Goal: Check status: Check status

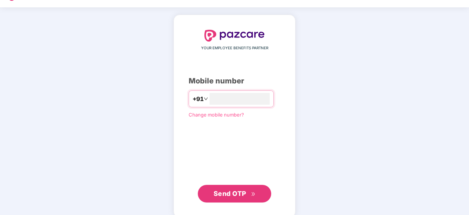
scroll to position [28, 0]
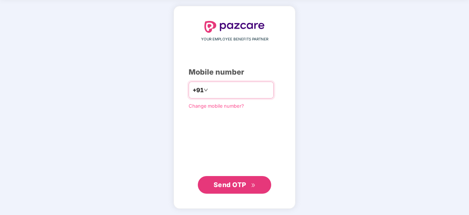
click at [235, 86] on input "number" at bounding box center [240, 90] width 60 height 12
type input "**********"
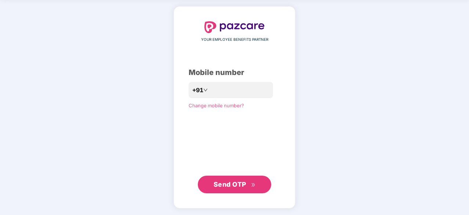
click at [233, 178] on button "Send OTP" at bounding box center [234, 184] width 73 height 18
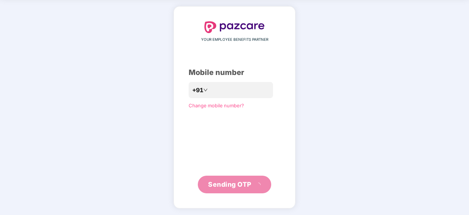
scroll to position [24, 0]
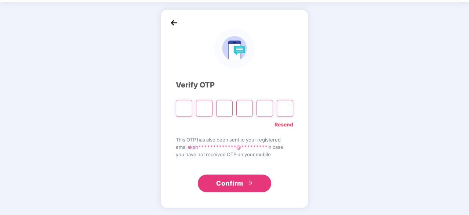
type input "*"
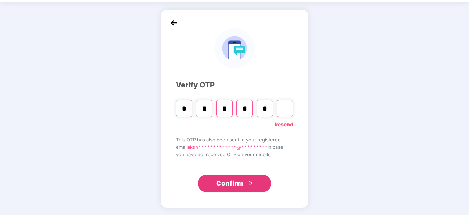
type input "*"
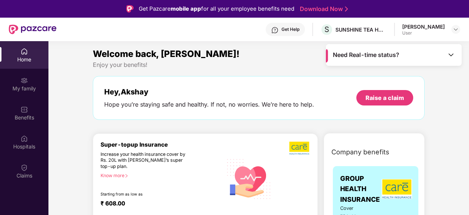
click at [449, 56] on img at bounding box center [450, 54] width 7 height 7
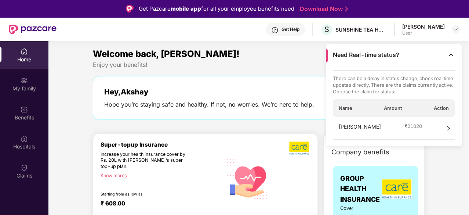
click at [449, 126] on icon "right" at bounding box center [448, 128] width 5 height 5
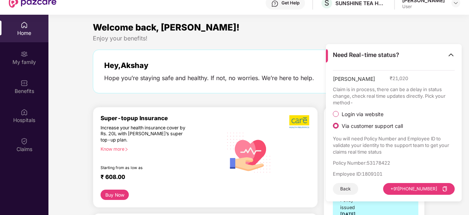
scroll to position [41, 0]
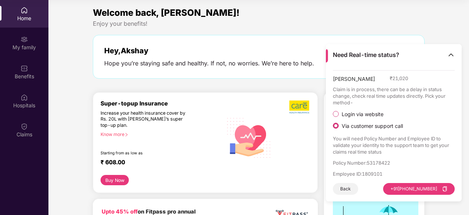
click at [346, 183] on button "Back" at bounding box center [345, 189] width 25 height 12
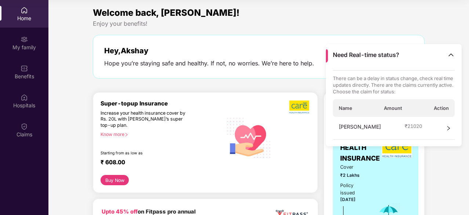
click at [429, 160] on div "Company benefits GROUP HEALTH INSURANCE Cover ₹2 Lakhs Policy issued [DATE] Pol…" at bounding box center [374, 209] width 132 height 216
click at [449, 56] on img at bounding box center [450, 54] width 7 height 7
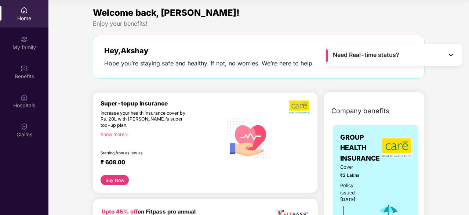
scroll to position [0, 0]
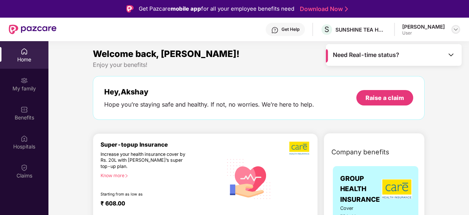
click at [453, 32] on img at bounding box center [456, 29] width 6 height 6
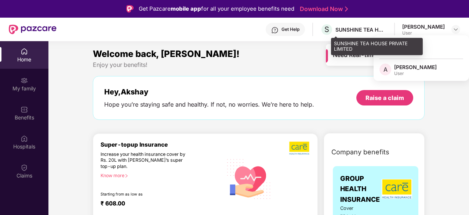
click at [387, 30] on div "SUNSHINE TEA HOUSE PRIVATE LIMITED" at bounding box center [360, 29] width 51 height 7
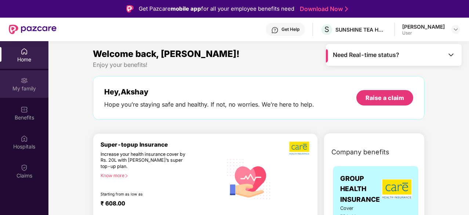
click at [29, 84] on div "My family" at bounding box center [24, 84] width 48 height 28
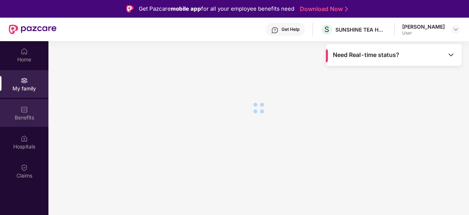
click at [28, 118] on div "Benefits" at bounding box center [24, 117] width 48 height 7
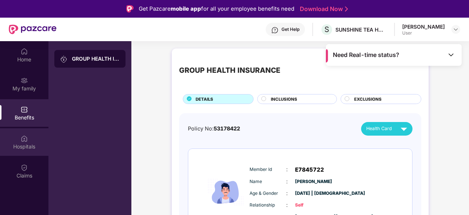
click at [27, 144] on div "Hospitals" at bounding box center [24, 146] width 48 height 7
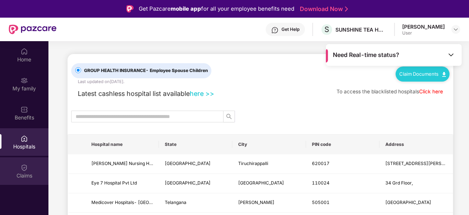
click at [24, 161] on div "Claims" at bounding box center [24, 171] width 48 height 28
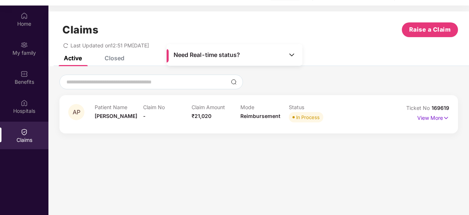
scroll to position [36, 0]
click at [442, 116] on p "View More" at bounding box center [433, 117] width 32 height 10
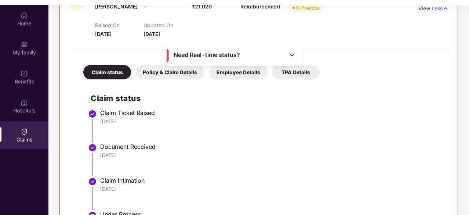
scroll to position [109, 0]
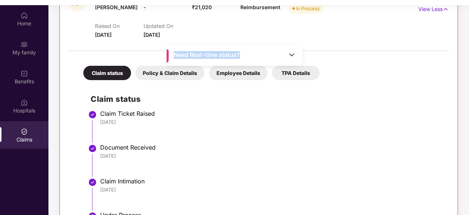
drag, startPoint x: 258, startPoint y: 57, endPoint x: 289, endPoint y: 53, distance: 31.0
click at [289, 53] on div "Need Real-time status?" at bounding box center [235, 55] width 136 height 22
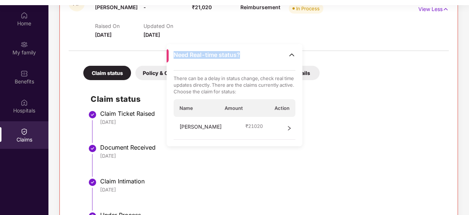
click at [289, 53] on img at bounding box center [291, 54] width 7 height 7
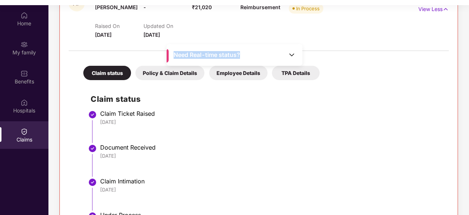
click at [289, 53] on img at bounding box center [291, 54] width 7 height 7
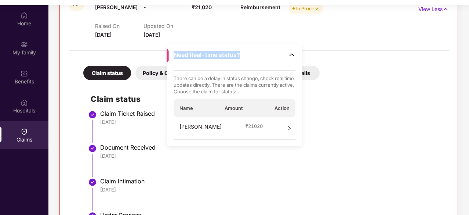
click at [289, 53] on img at bounding box center [291, 54] width 7 height 7
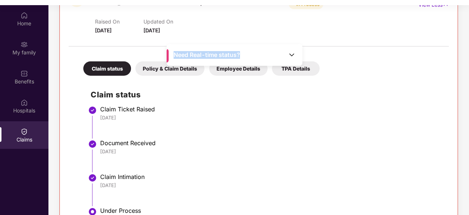
scroll to position [106, 0]
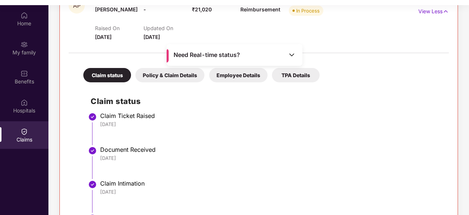
click at [174, 78] on div "Policy & Claim Details" at bounding box center [169, 75] width 69 height 14
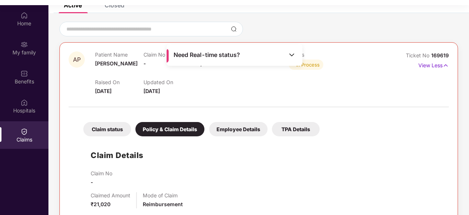
click at [233, 130] on div "Employee Details" at bounding box center [238, 129] width 58 height 14
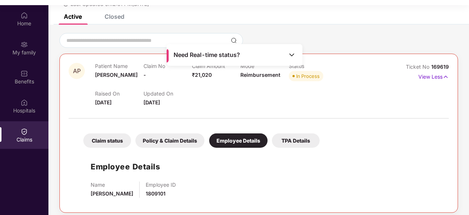
scroll to position [40, 0]
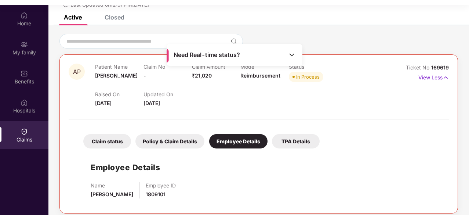
click at [288, 138] on div "TPA Details" at bounding box center [296, 141] width 48 height 14
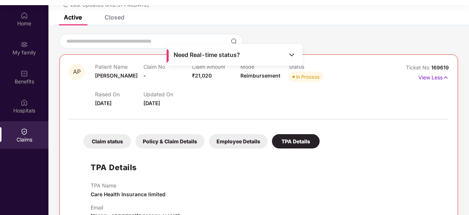
scroll to position [52, 0]
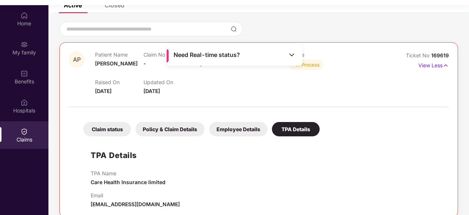
click at [115, 123] on div "Claim status" at bounding box center [107, 129] width 48 height 14
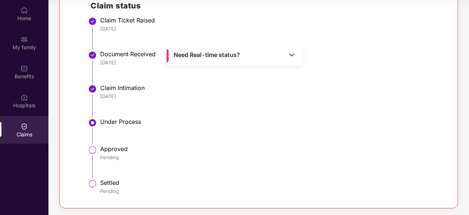
scroll to position [159, 0]
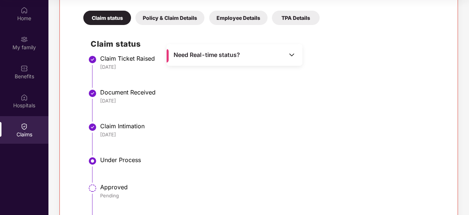
click at [91, 91] on img at bounding box center [92, 93] width 9 height 9
click at [97, 61] on li "Claim Ticket Raised [DATE]" at bounding box center [266, 74] width 351 height 34
click at [94, 160] on img at bounding box center [92, 160] width 9 height 9
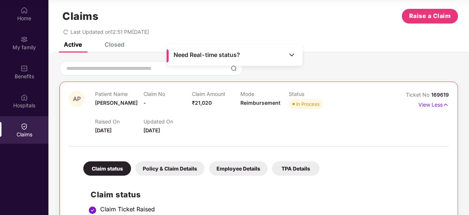
scroll to position [0, 0]
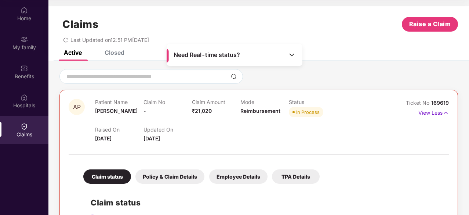
click at [175, 56] on span "Need Real-time status?" at bounding box center [207, 55] width 66 height 8
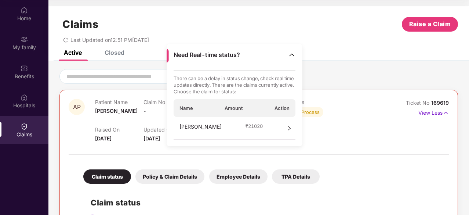
drag, startPoint x: 167, startPoint y: 54, endPoint x: 301, endPoint y: 36, distance: 135.2
click at [301, 36] on main "Need Real-time status? There can be a delay in status change, check real time u…" at bounding box center [258, 107] width 421 height 215
click at [301, 36] on div "Last Updated on 12:51 PM[DATE]" at bounding box center [258, 37] width 399 height 11
click at [290, 127] on icon "right" at bounding box center [289, 128] width 3 height 4
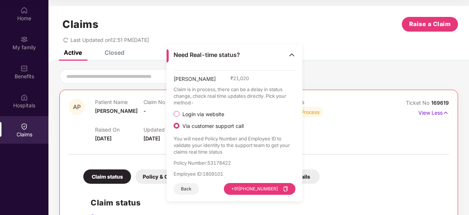
click at [293, 52] on img at bounding box center [291, 54] width 7 height 7
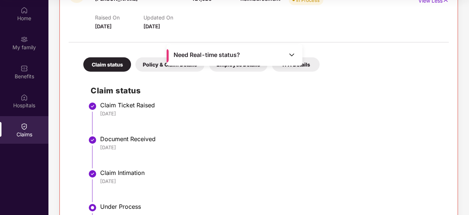
scroll to position [112, 0]
click at [429, 51] on div "Claim status Policy & Claim Details Employee Details TPA Details Claim status C…" at bounding box center [259, 164] width 380 height 237
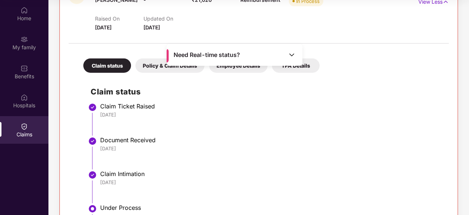
scroll to position [197, 0]
